Goal: Information Seeking & Learning: Learn about a topic

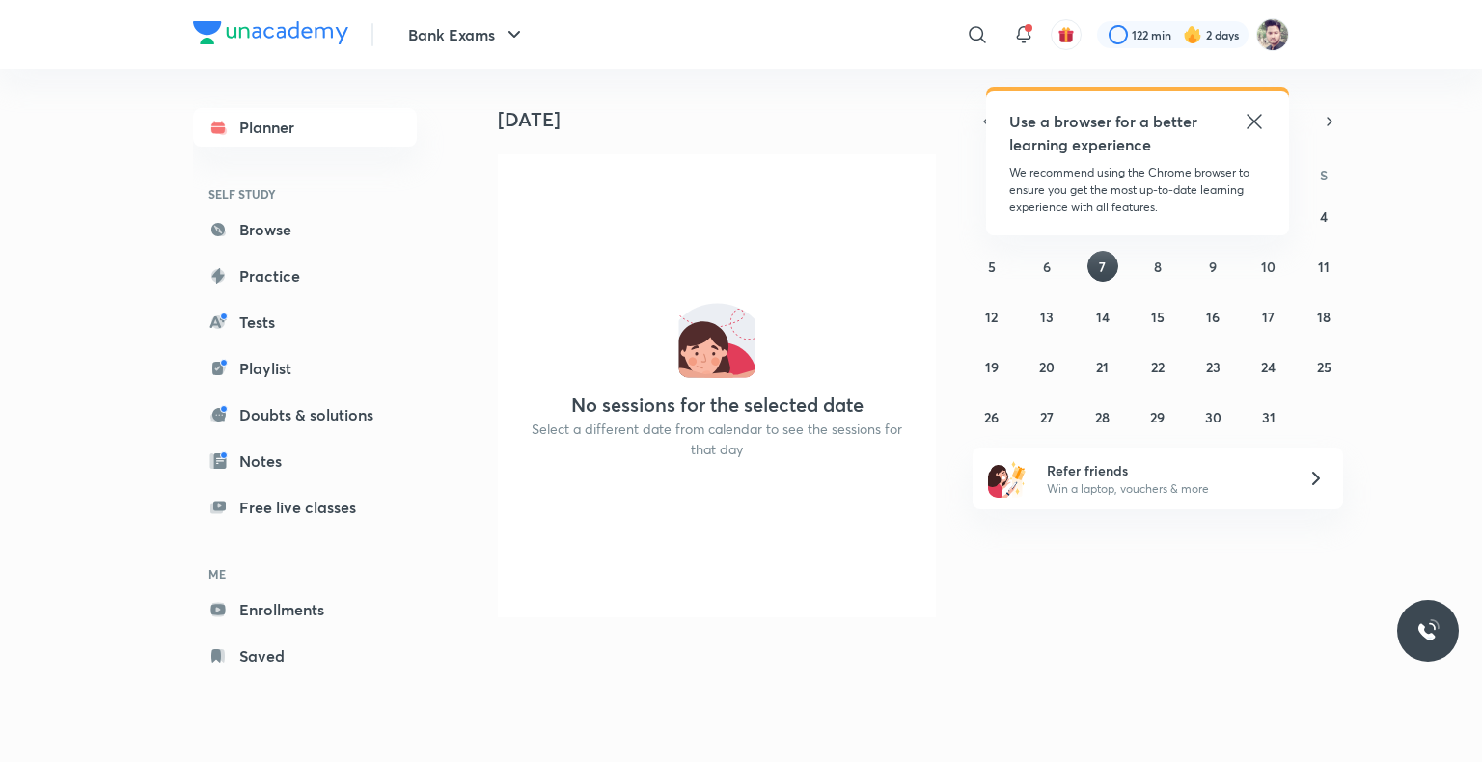
click at [965, 40] on icon at bounding box center [976, 34] width 23 height 23
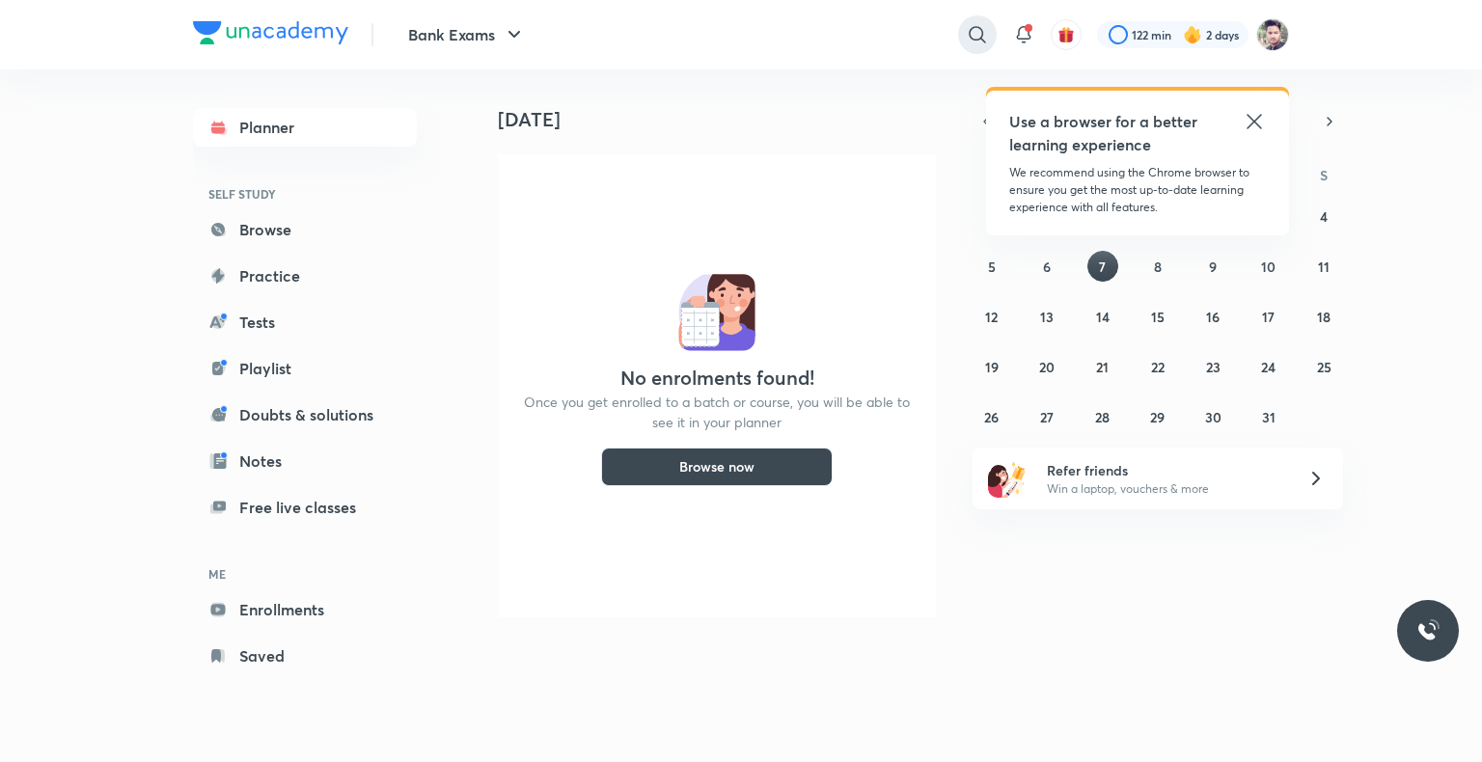
click at [968, 40] on icon at bounding box center [976, 34] width 23 height 23
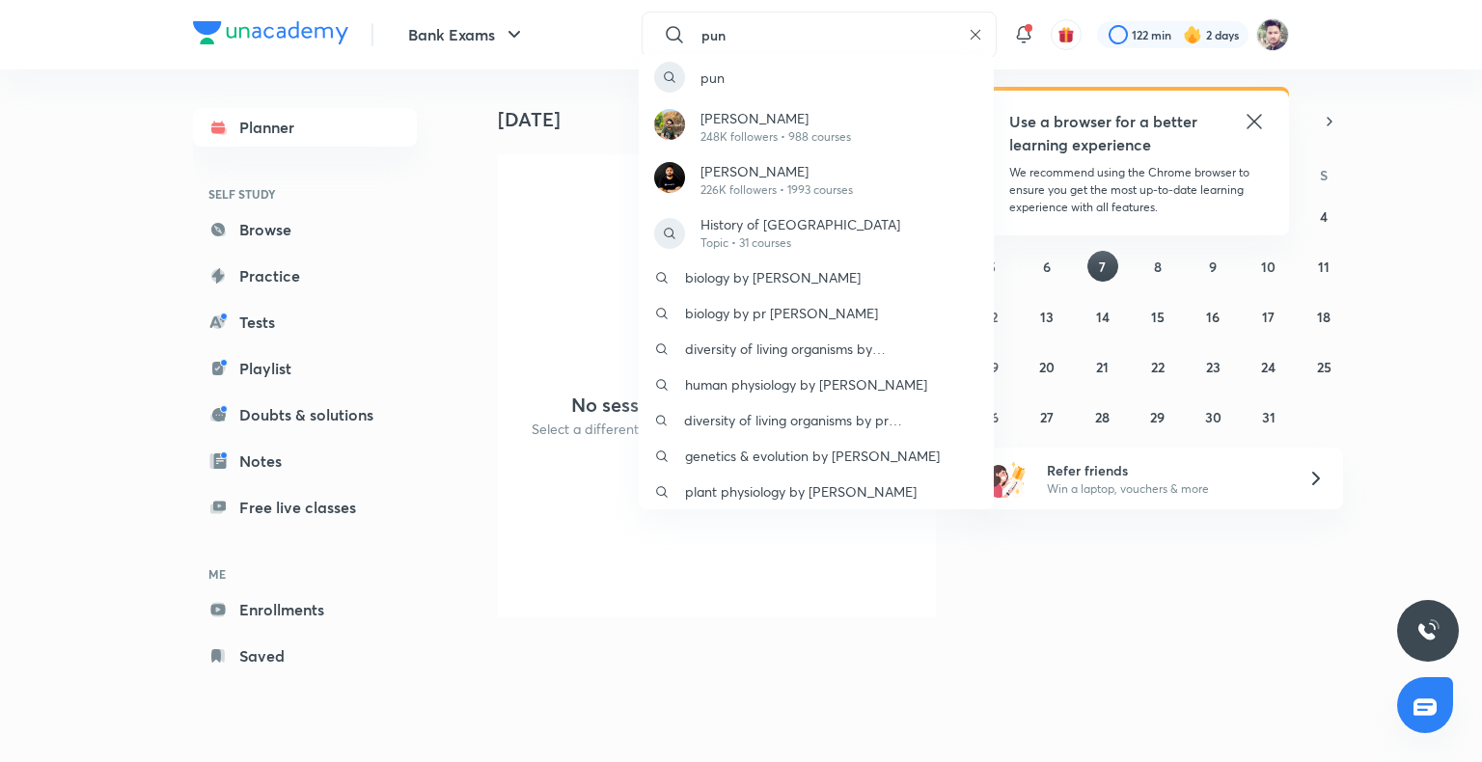
type input "pun"
click at [976, 34] on div "pun [PERSON_NAME] 248K followers • 988 courses [PERSON_NAME] 226K followers • 1…" at bounding box center [741, 381] width 1482 height 762
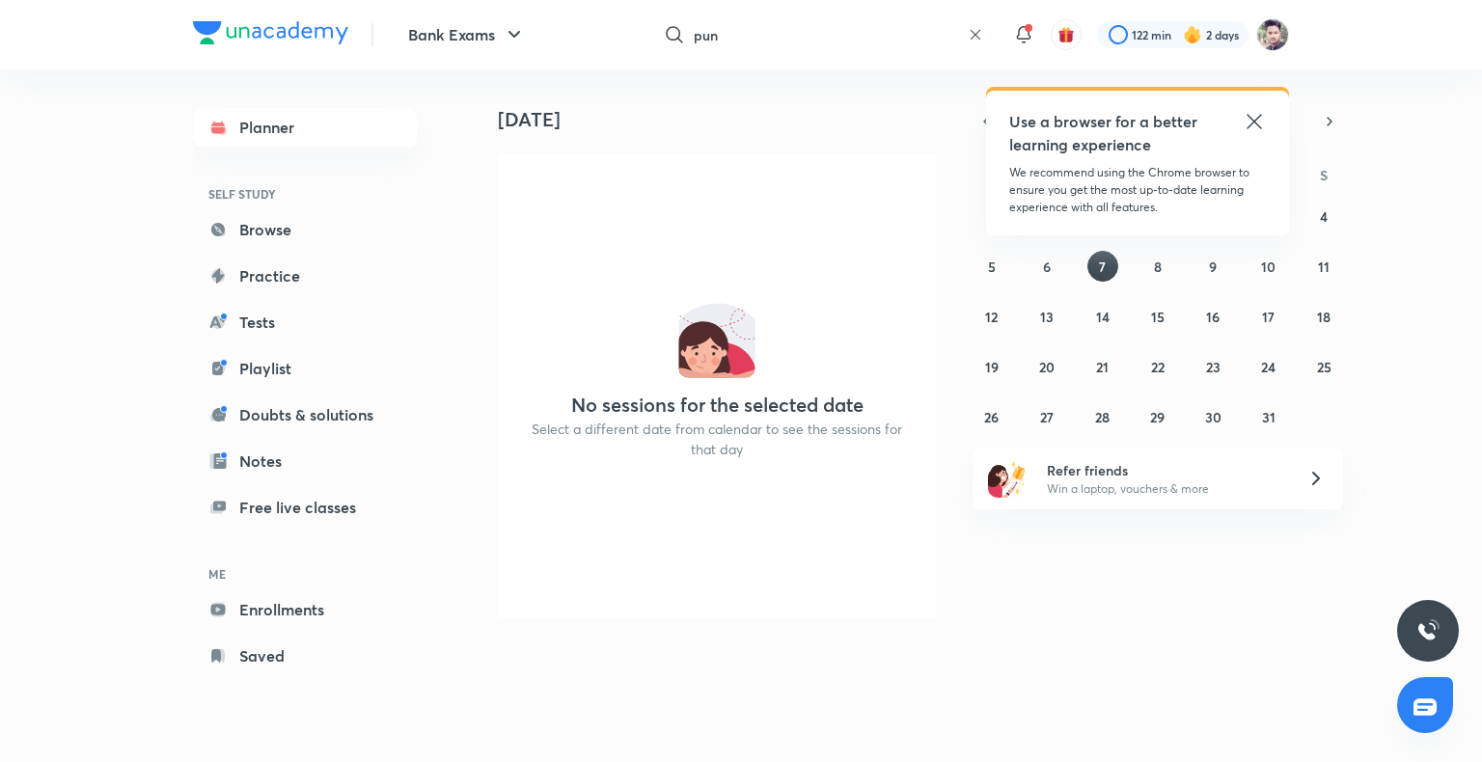
click at [976, 34] on icon at bounding box center [974, 34] width 15 height 15
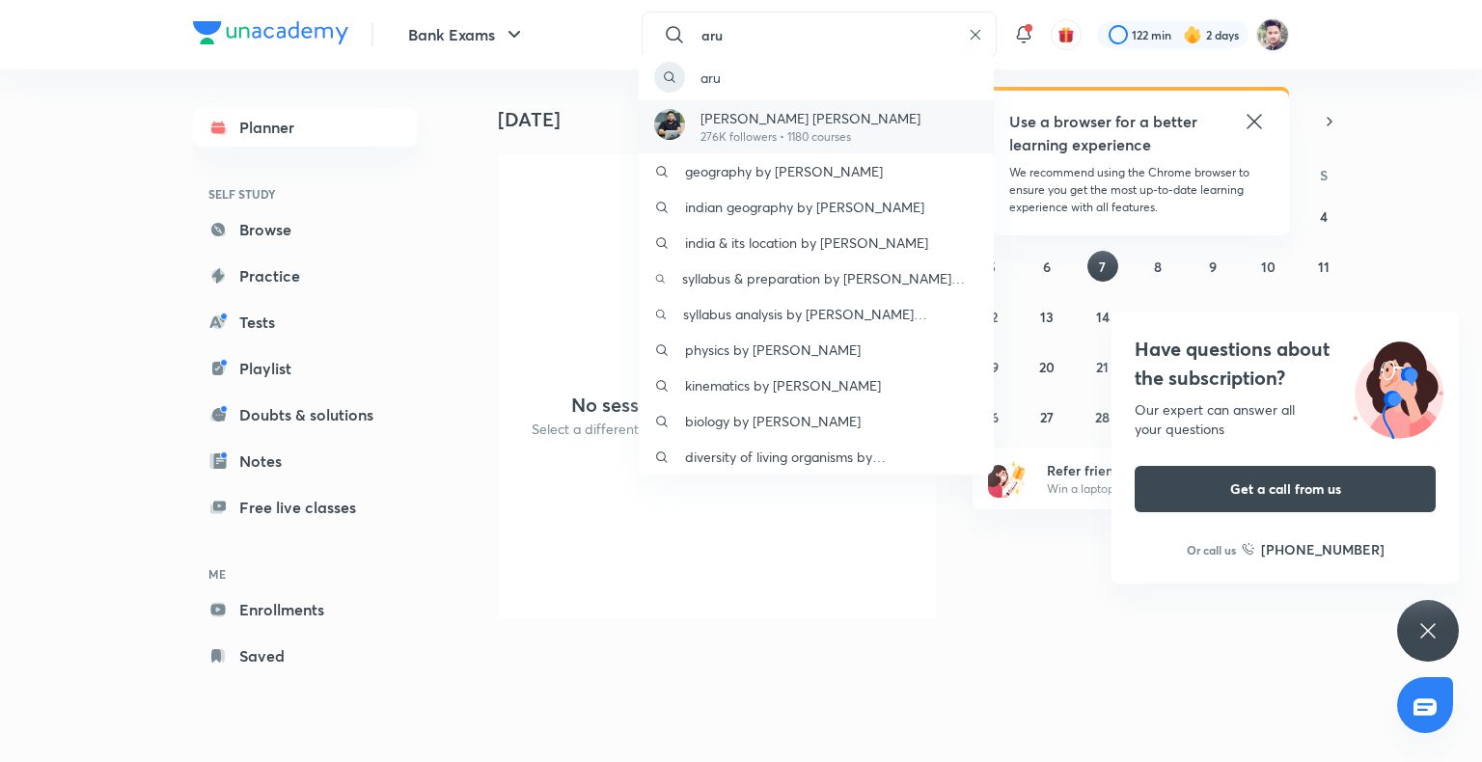
type input "aru"
click at [864, 128] on div "[PERSON_NAME] [PERSON_NAME] 276K followers • 1180 courses" at bounding box center [816, 126] width 355 height 53
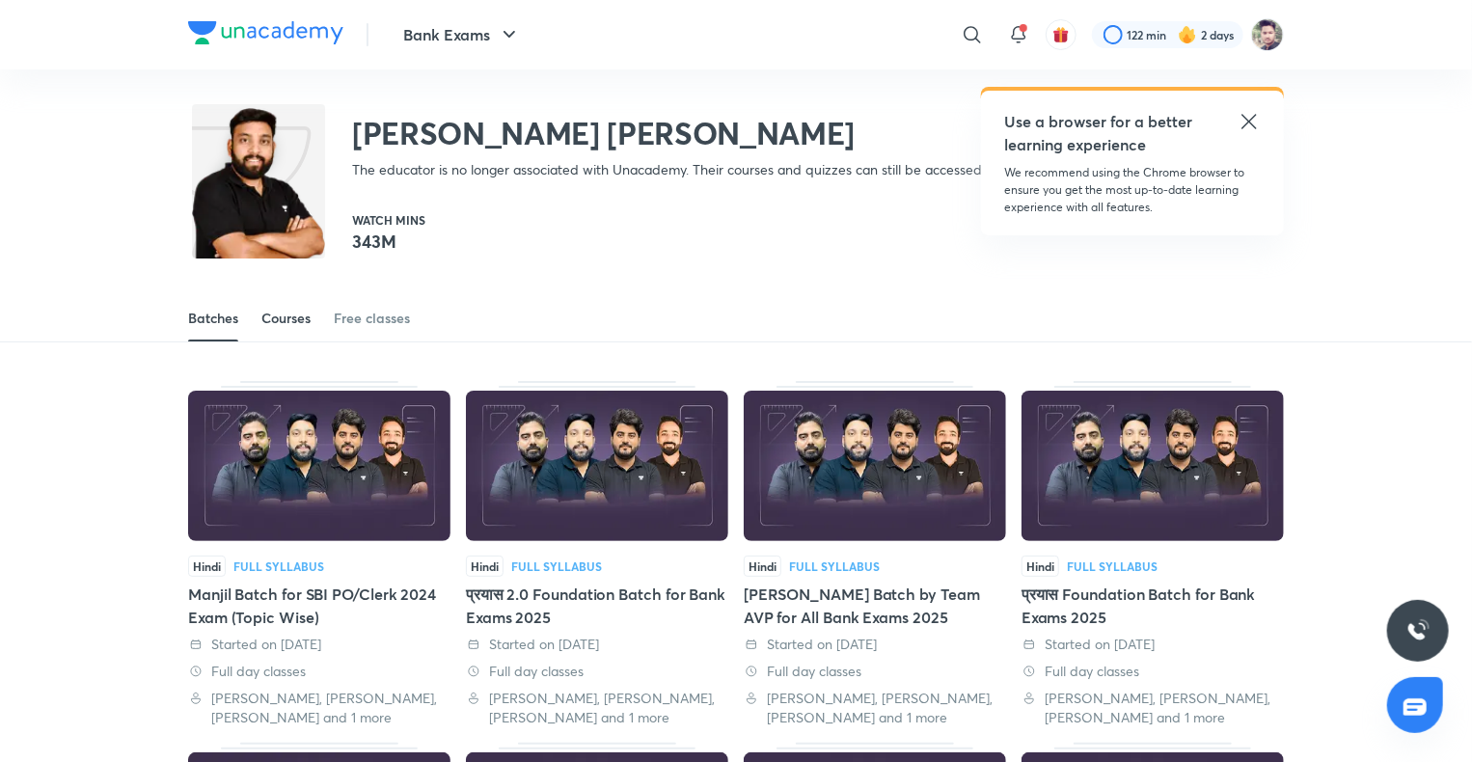
click at [293, 318] on div "Courses" at bounding box center [285, 318] width 49 height 19
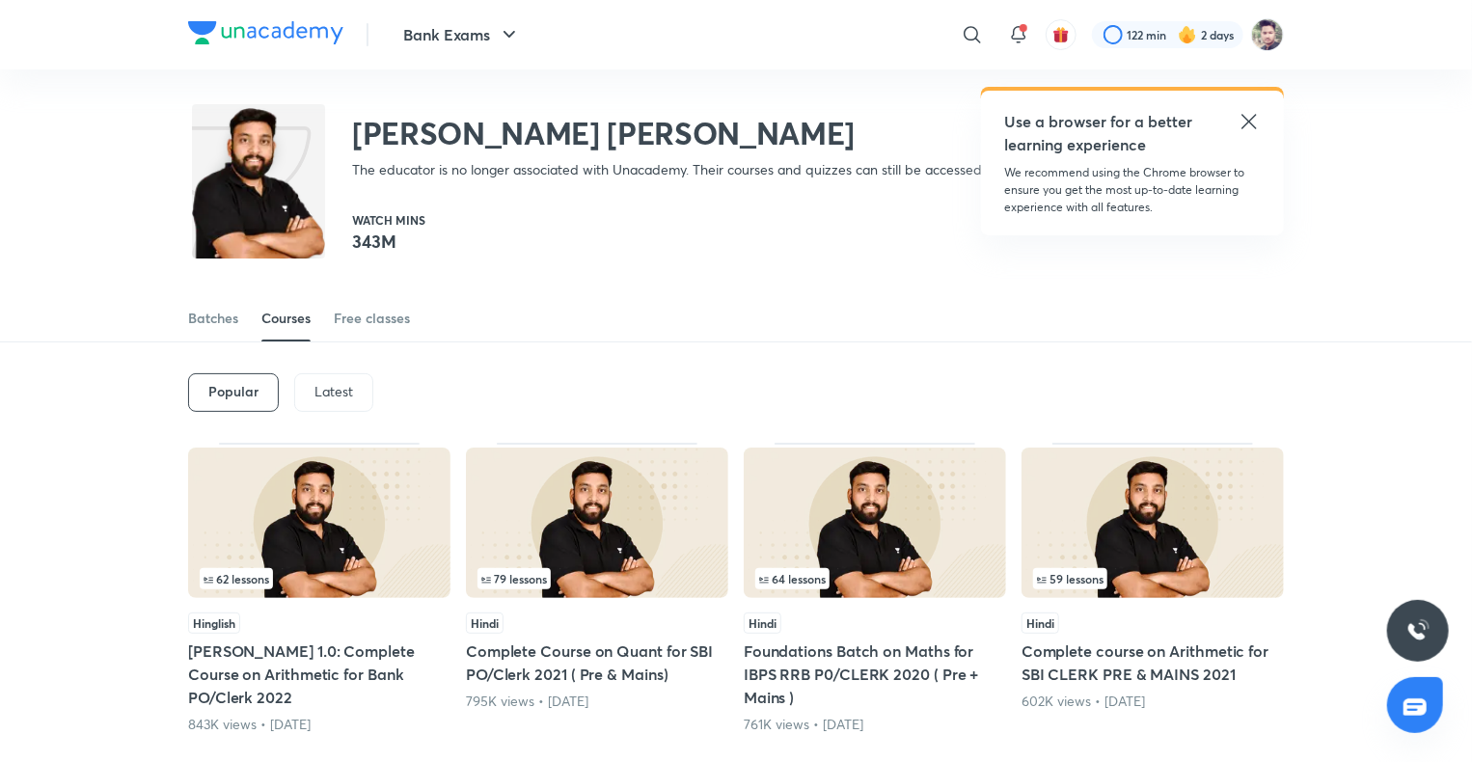
click at [307, 387] on div "Latest" at bounding box center [333, 392] width 79 height 39
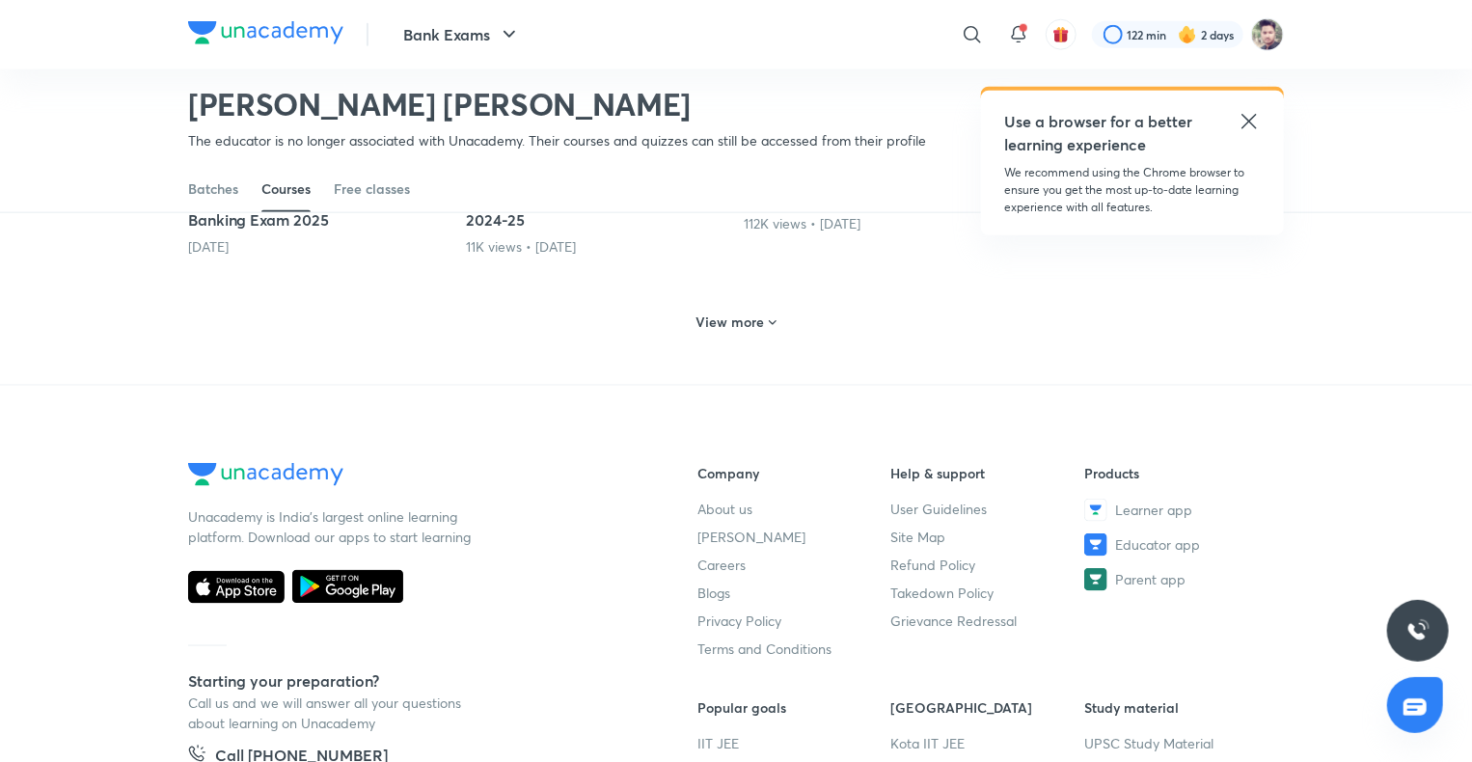
scroll to position [1047, 0]
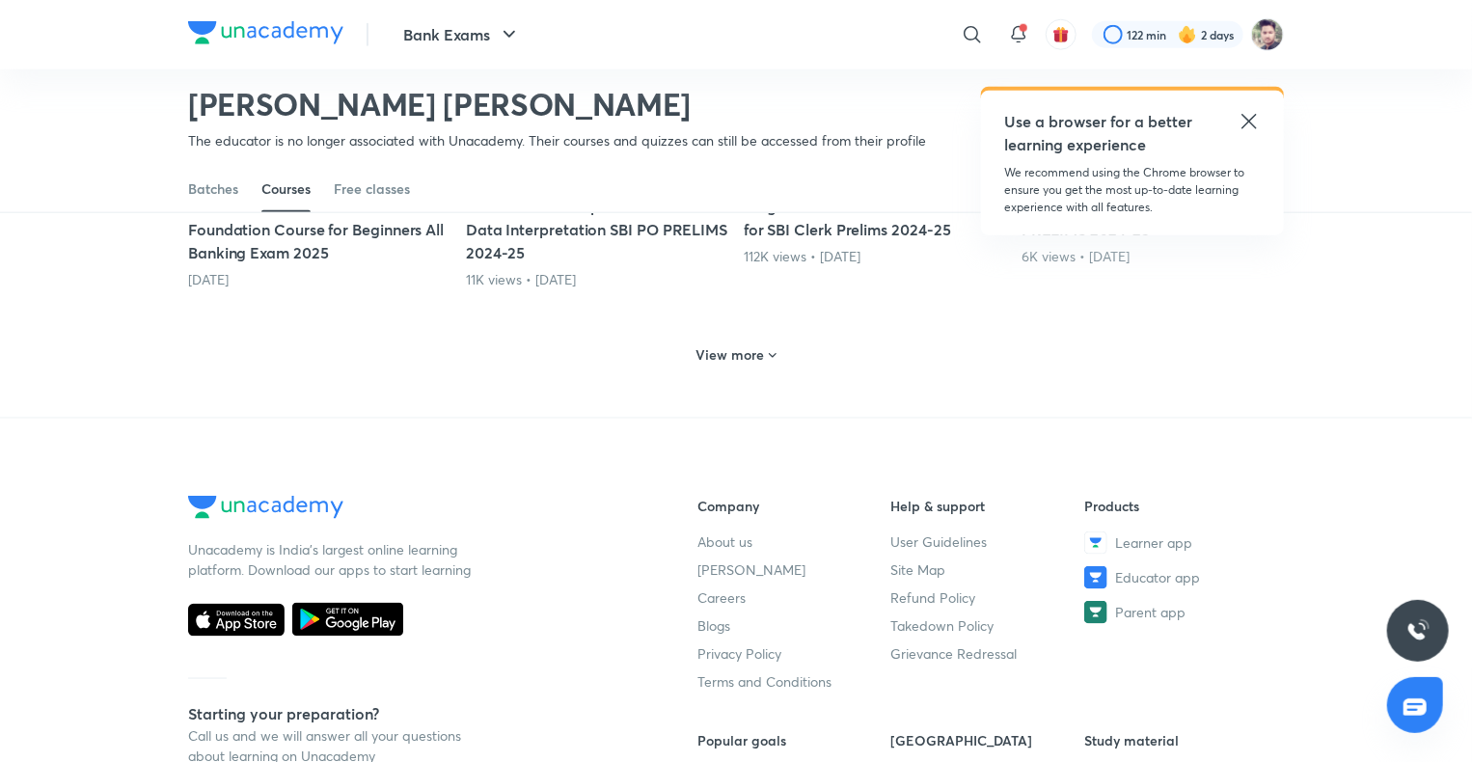
click at [751, 349] on h6 "View more" at bounding box center [730, 354] width 68 height 19
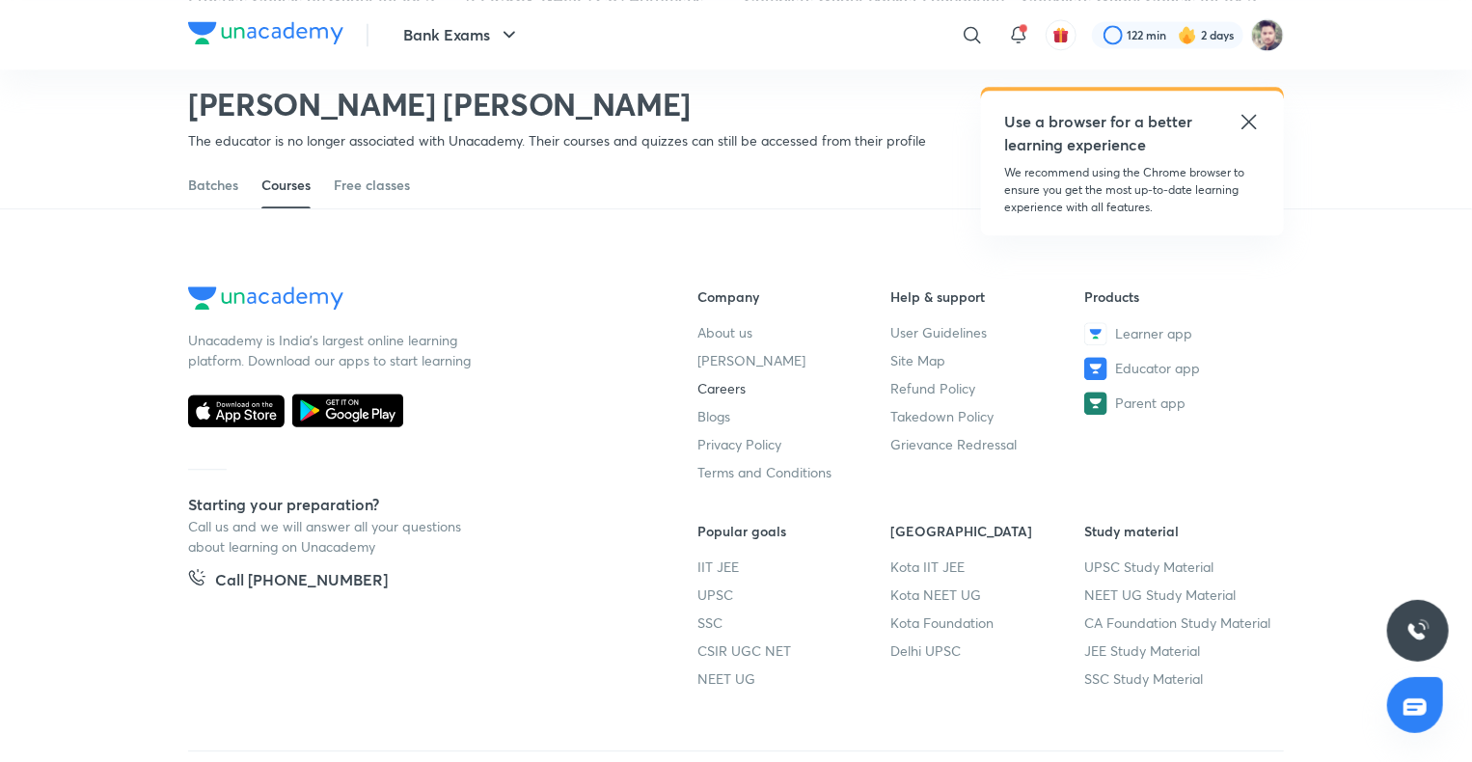
scroll to position [2043, 0]
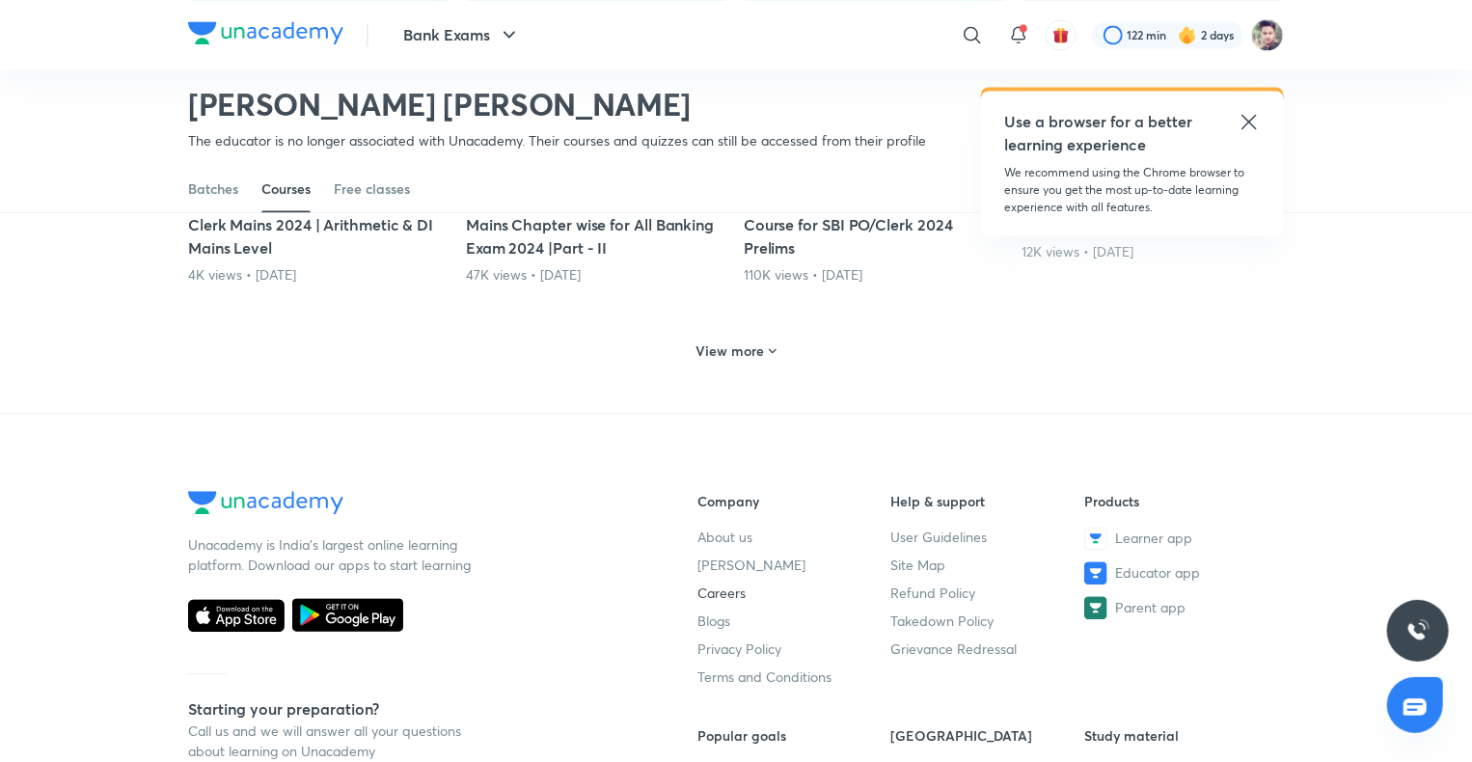
click at [751, 349] on h6 "View more" at bounding box center [730, 350] width 68 height 19
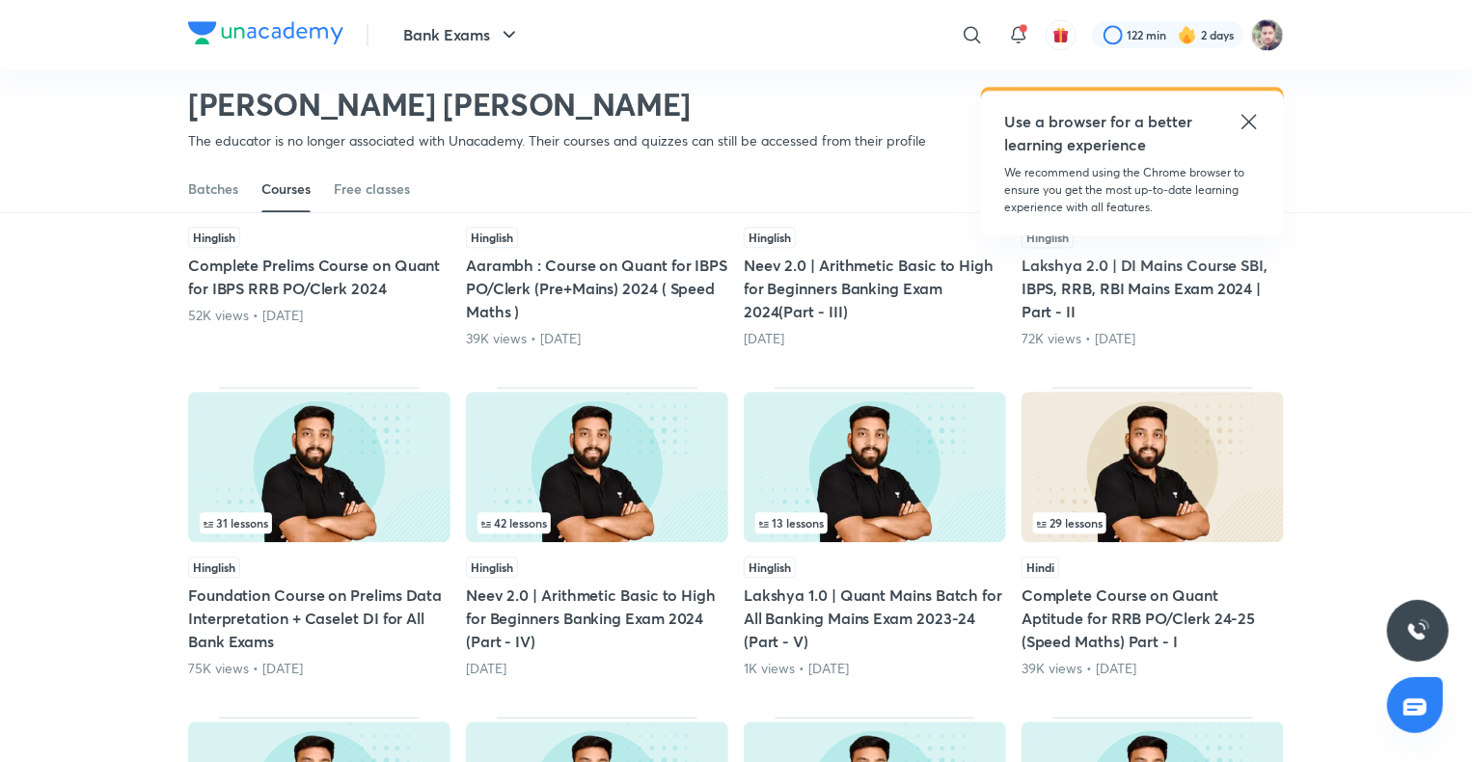
scroll to position [2429, 0]
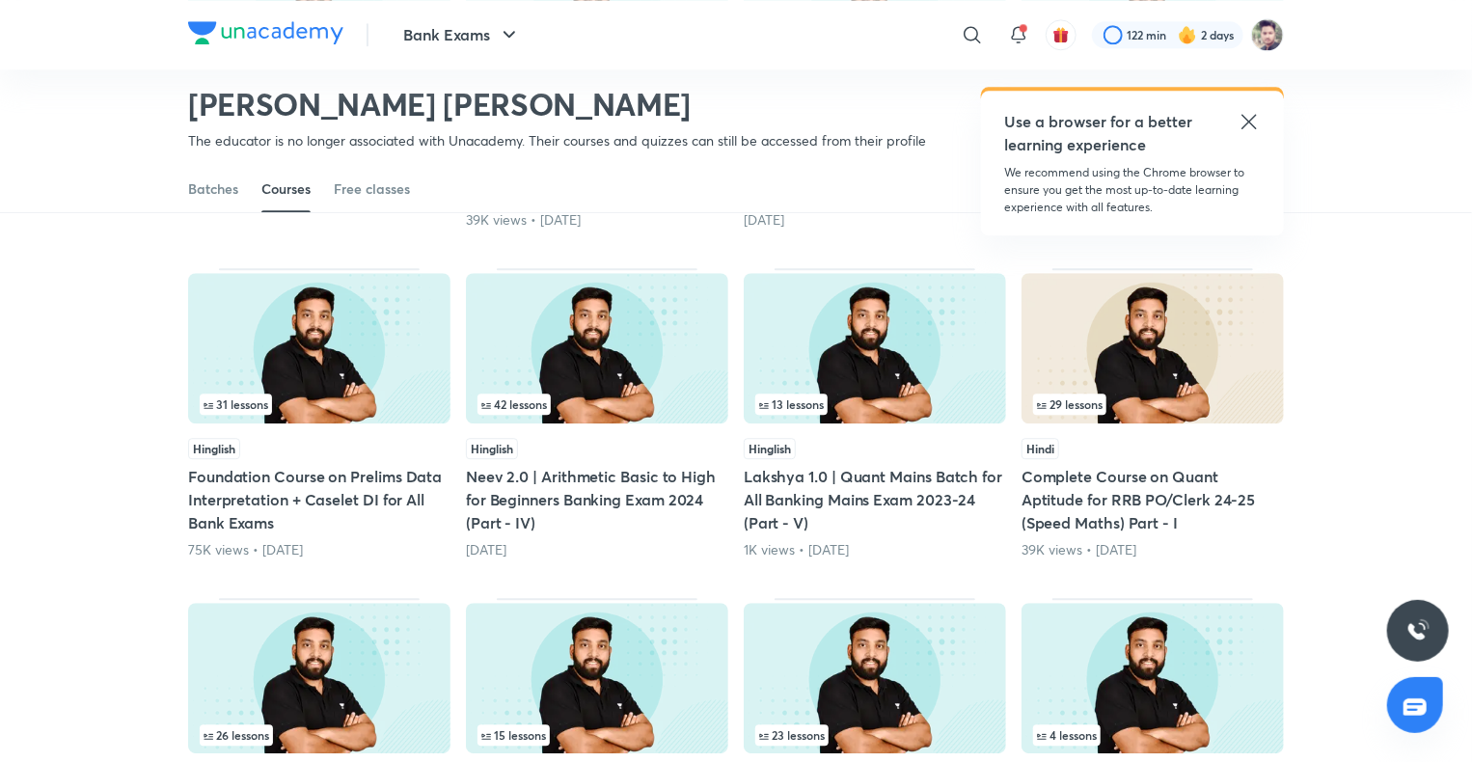
click at [668, 394] on div "42 lessons" at bounding box center [596, 404] width 239 height 21
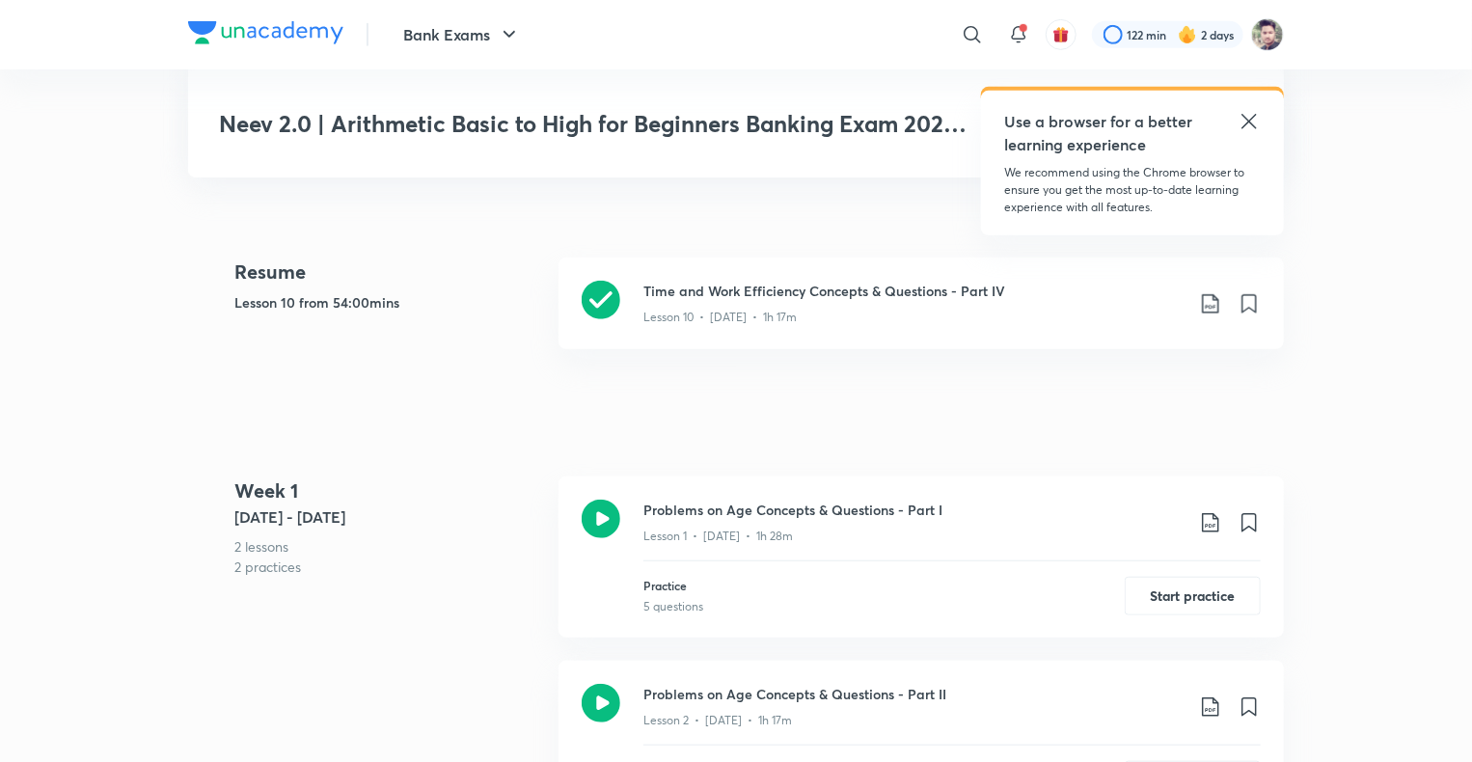
scroll to position [482, 0]
click at [760, 311] on p "Lesson 10 • [DATE] • 1h 17m" at bounding box center [719, 316] width 153 height 17
